Goal: Information Seeking & Learning: Learn about a topic

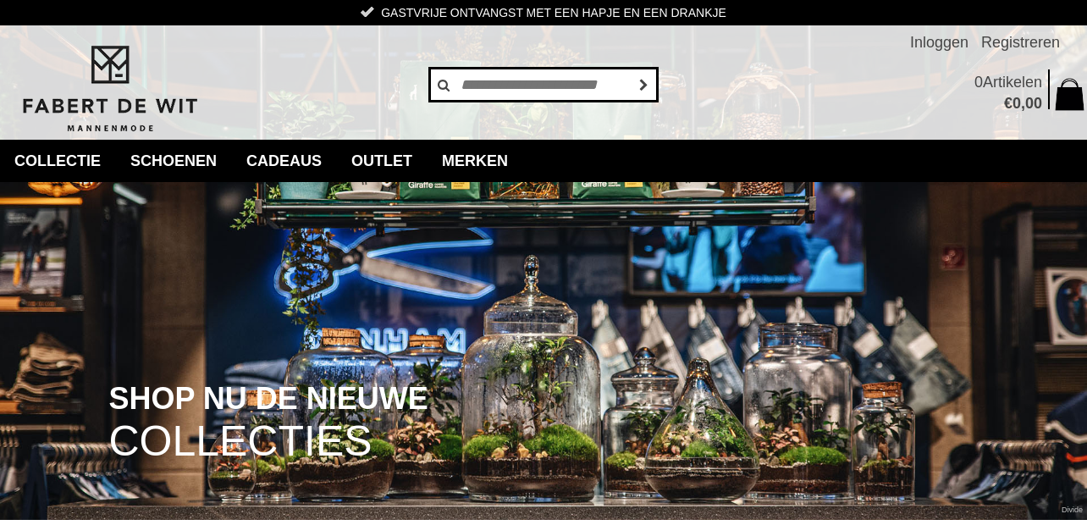
click at [555, 85] on input "text" at bounding box center [543, 85] width 229 height 34
type input "********"
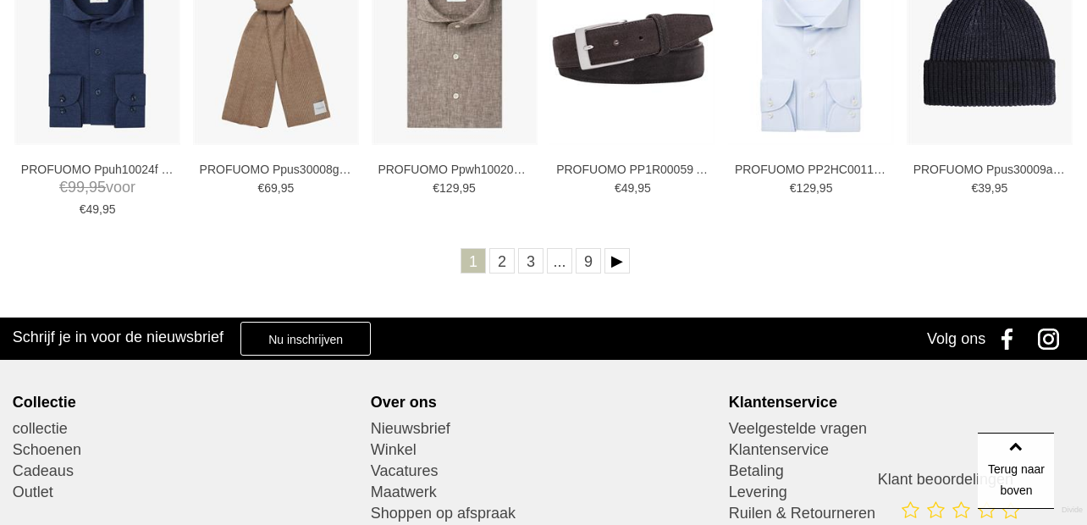
scroll to position [847, 0]
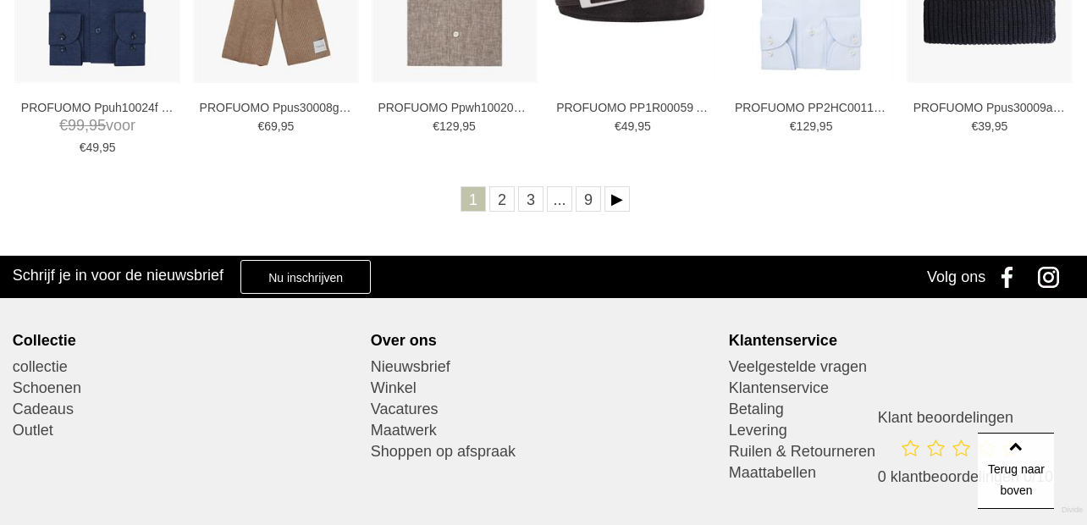
click at [504, 196] on link "2" at bounding box center [502, 198] width 25 height 25
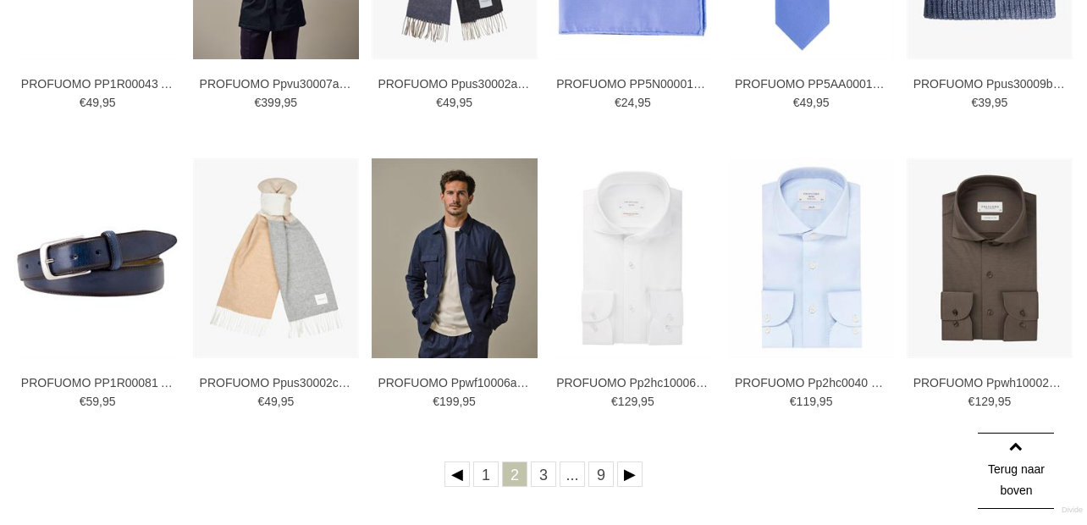
scroll to position [678, 0]
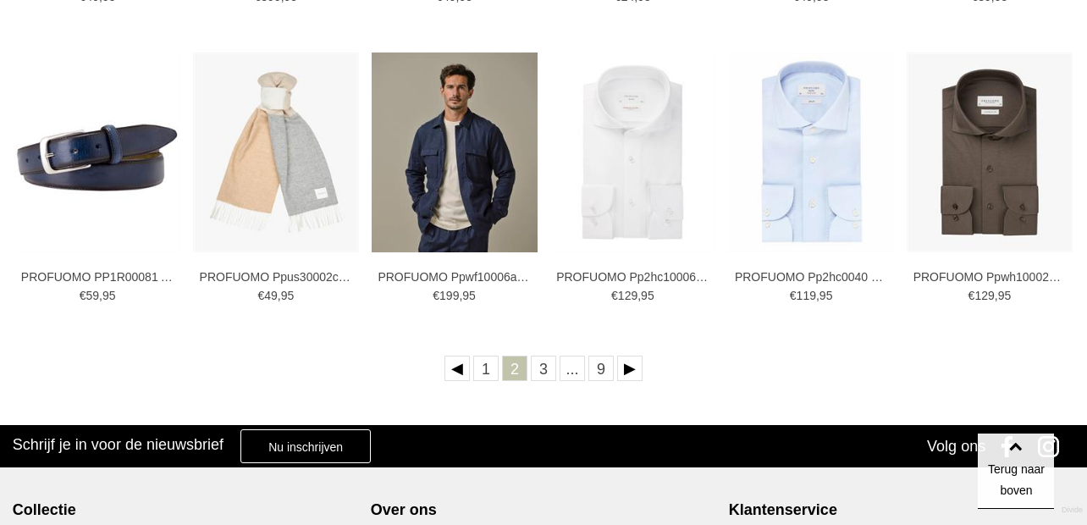
click at [543, 368] on link "3" at bounding box center [543, 368] width 25 height 25
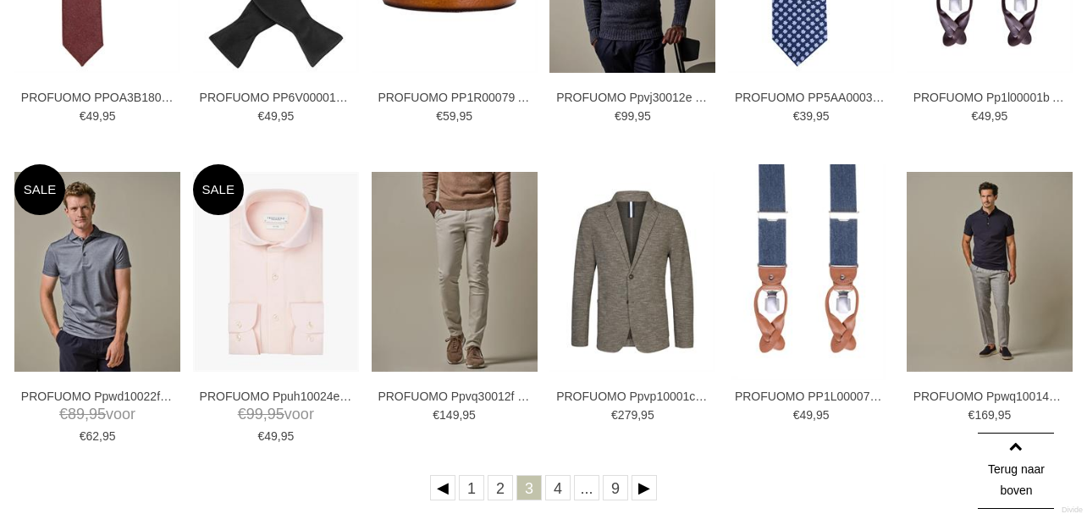
scroll to position [593, 0]
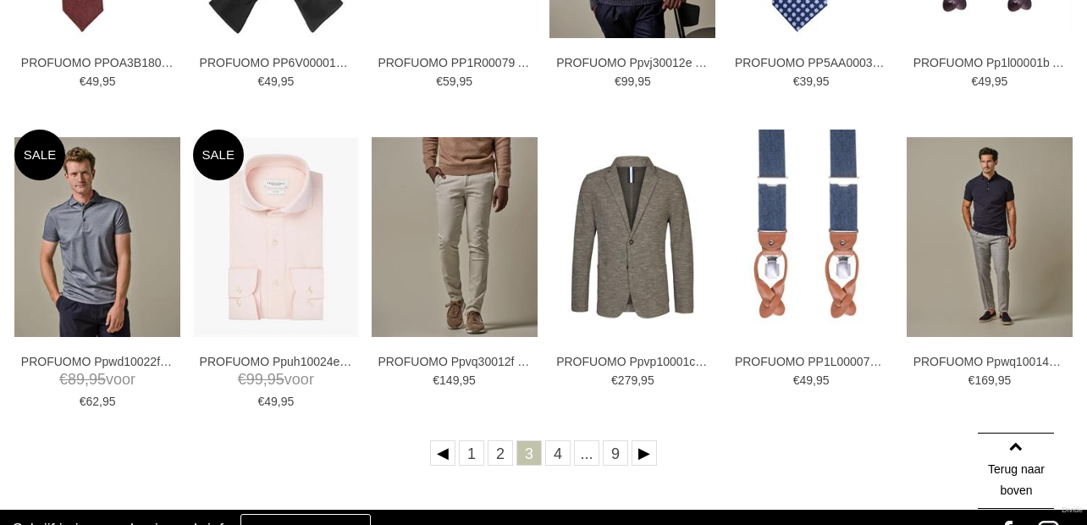
click at [642, 455] on link "Volgende" at bounding box center [644, 452] width 25 height 25
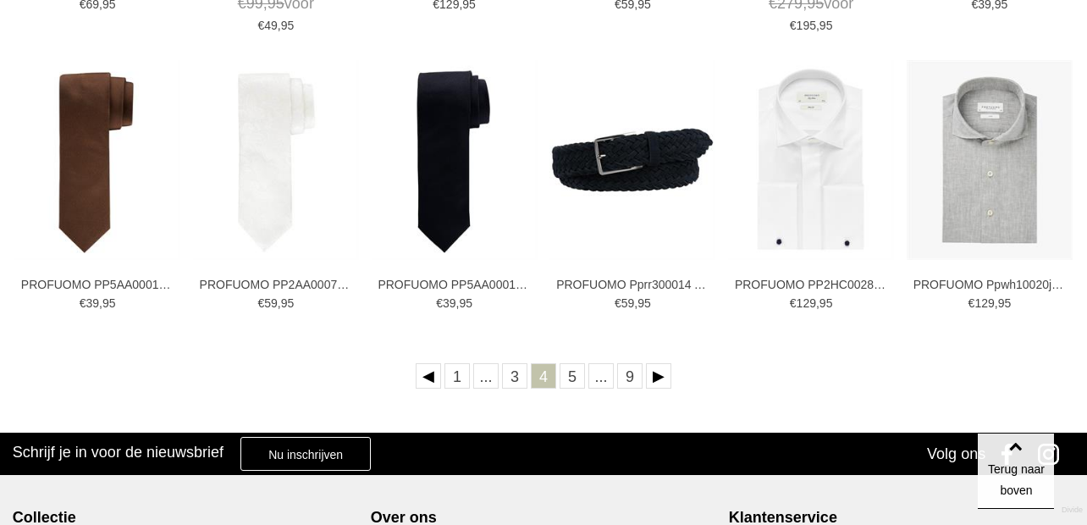
scroll to position [678, 0]
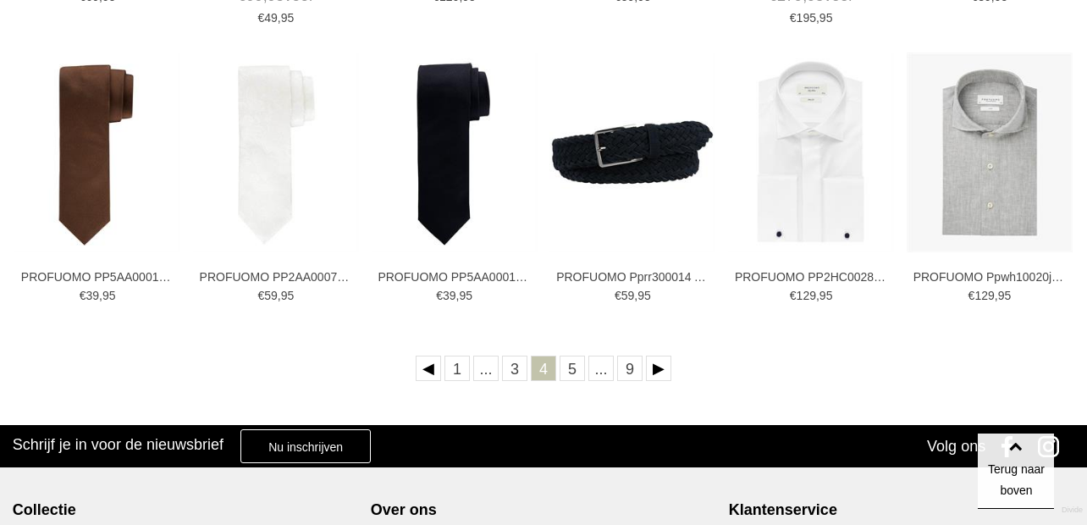
click at [655, 375] on link "Volgende" at bounding box center [658, 368] width 25 height 25
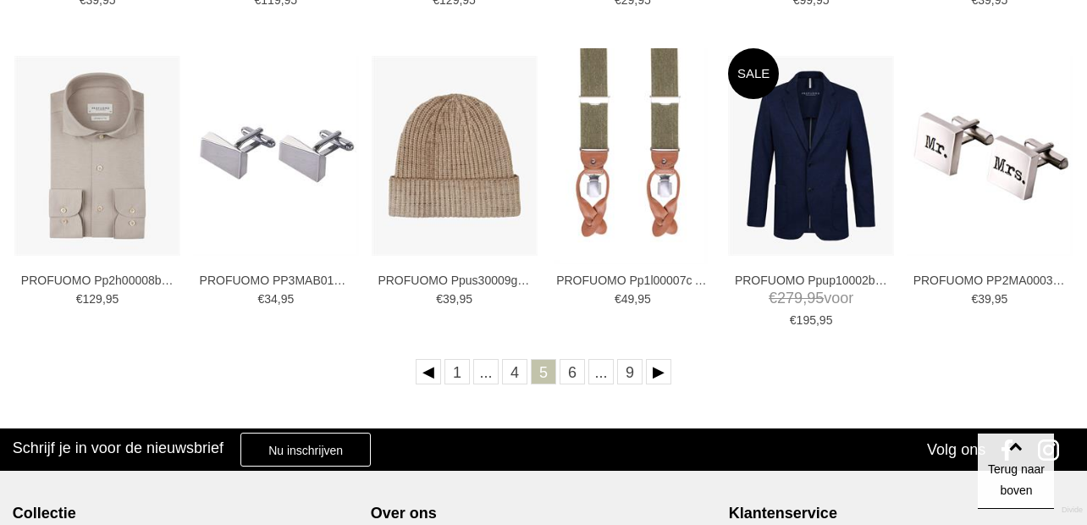
scroll to position [678, 0]
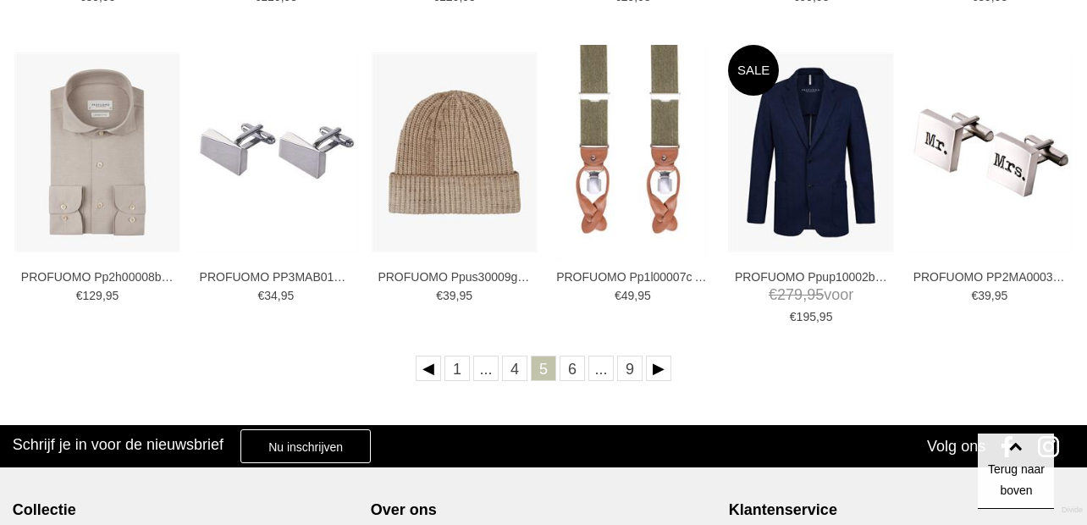
click at [656, 369] on link "Volgende" at bounding box center [658, 368] width 25 height 25
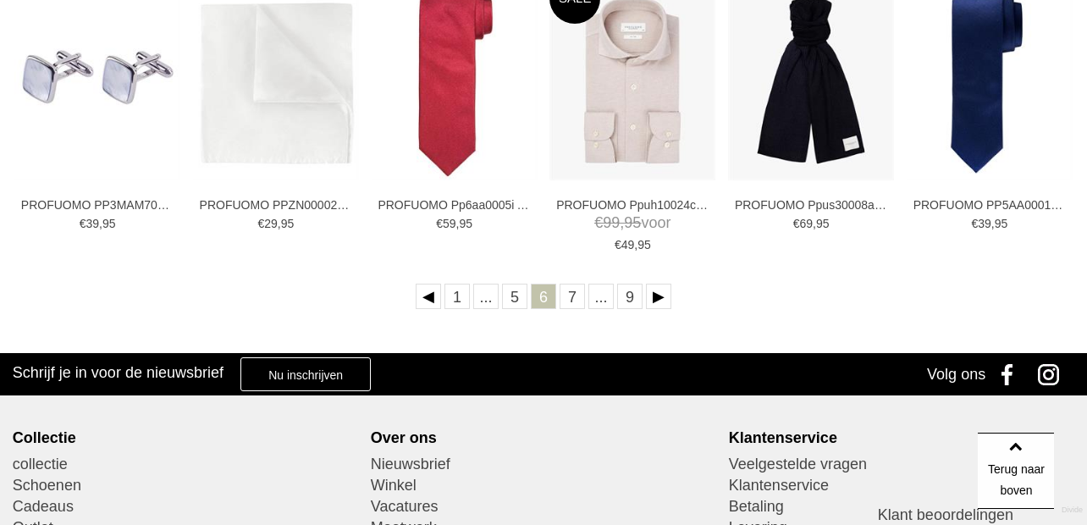
scroll to position [762, 0]
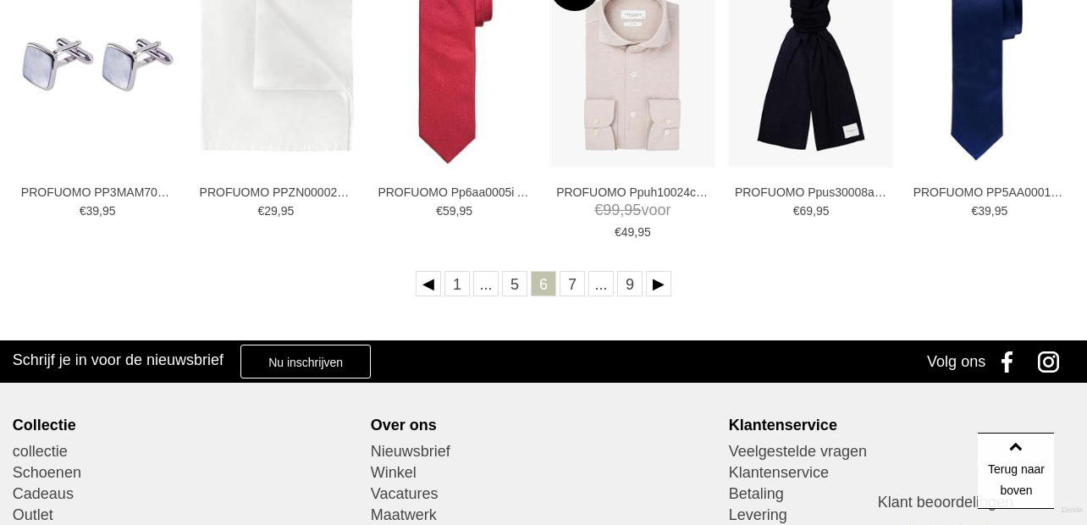
click at [656, 281] on link "Volgende" at bounding box center [658, 283] width 25 height 25
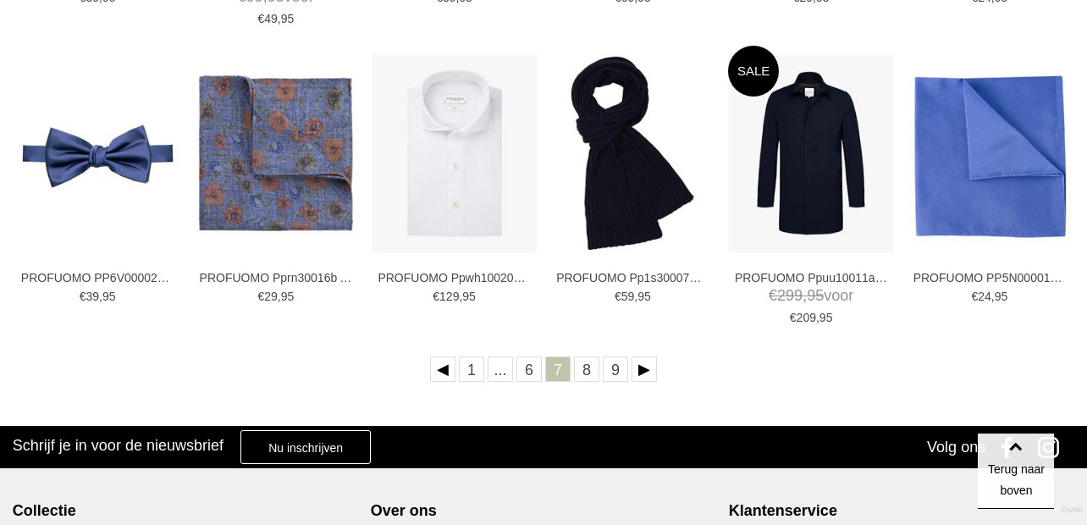
scroll to position [678, 0]
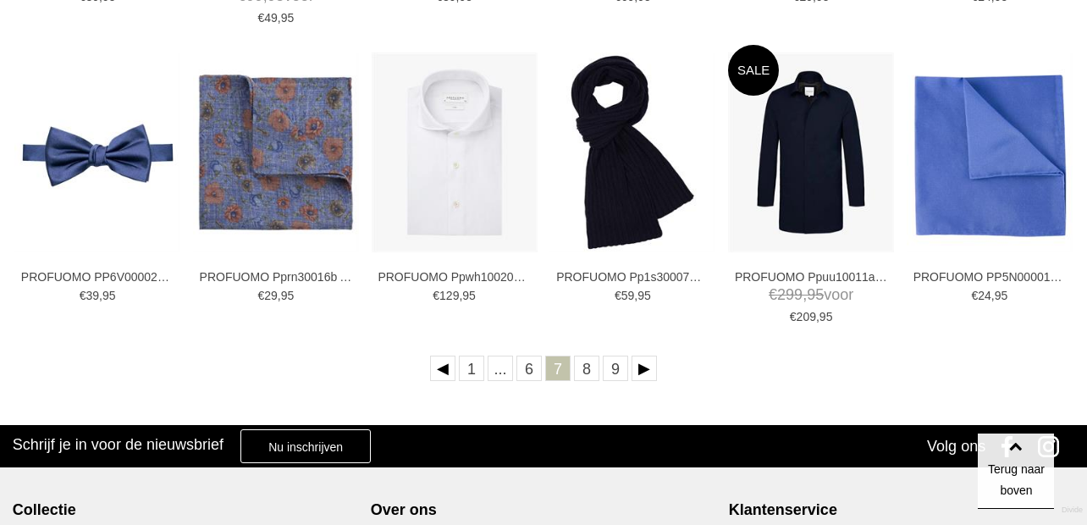
click at [650, 367] on link "Volgende" at bounding box center [644, 368] width 25 height 25
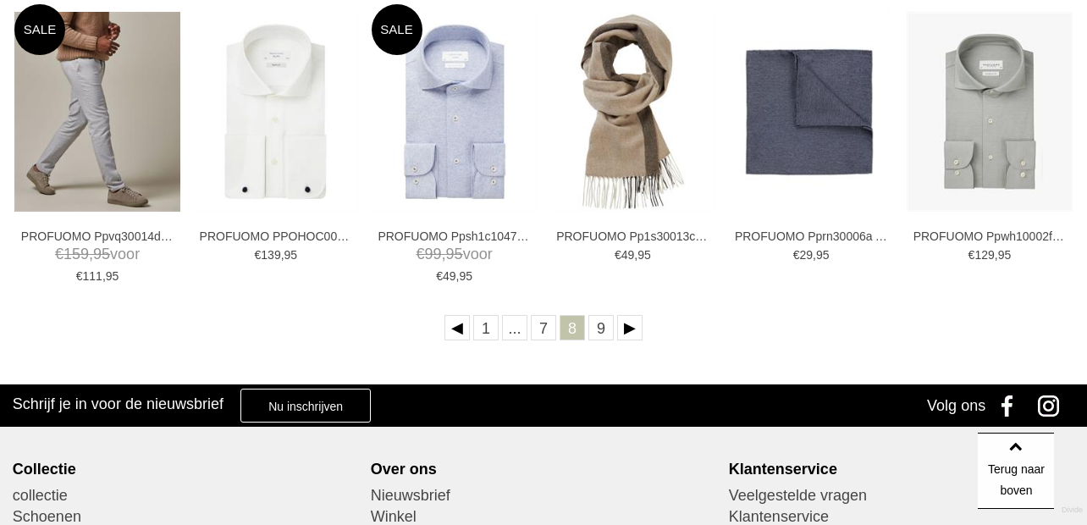
scroll to position [762, 0]
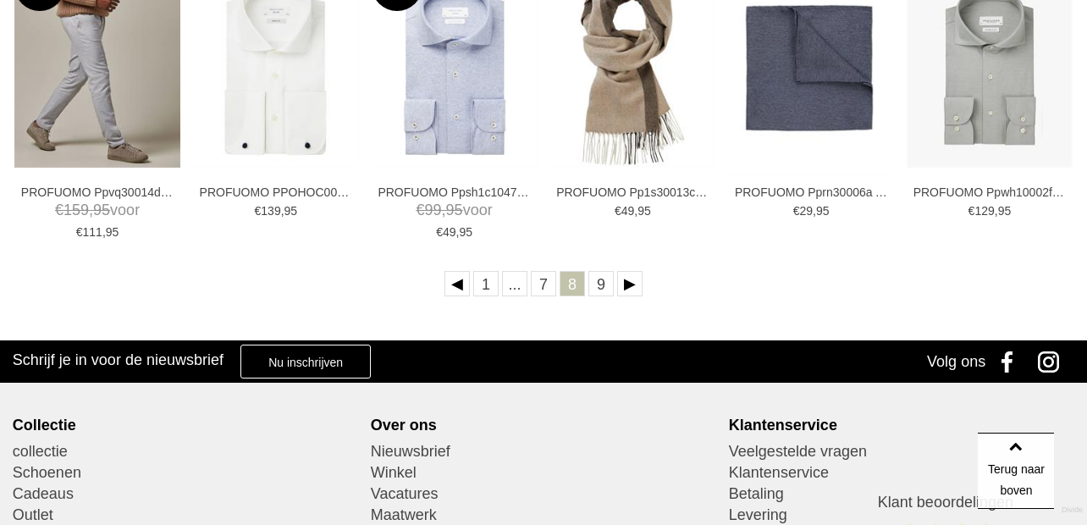
click at [635, 291] on link "Volgende" at bounding box center [629, 283] width 25 height 25
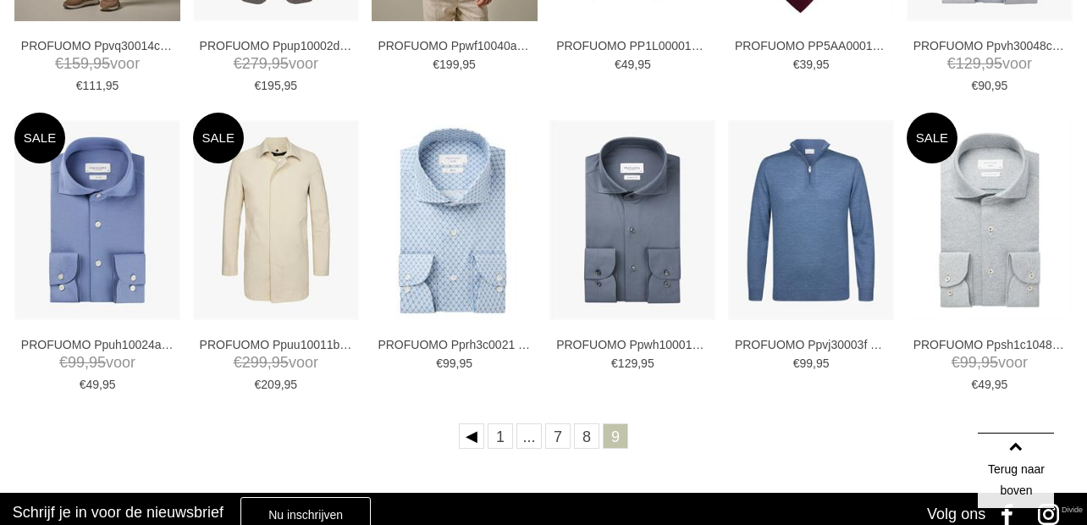
scroll to position [678, 0]
